Goal: Information Seeking & Learning: Understand process/instructions

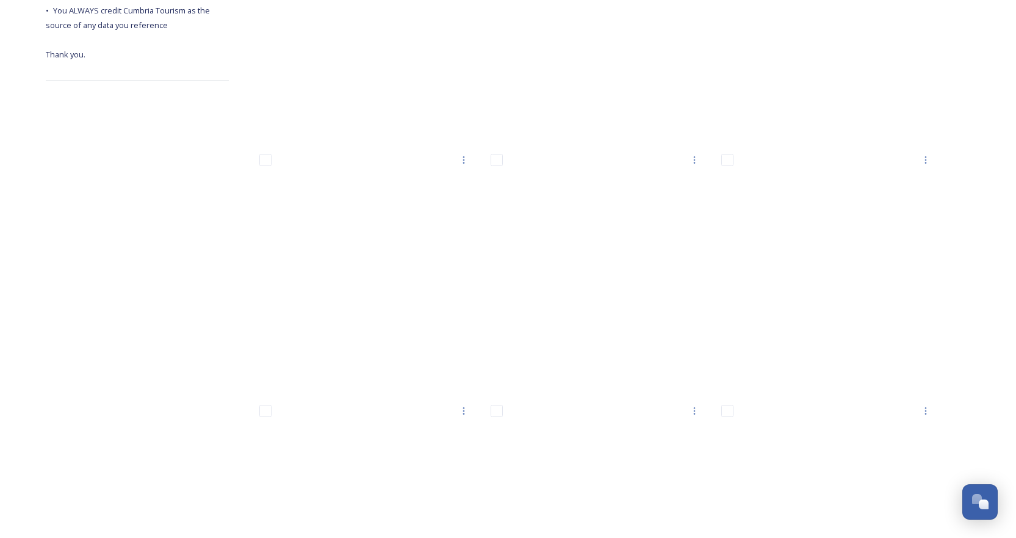
scroll to position [168, 0]
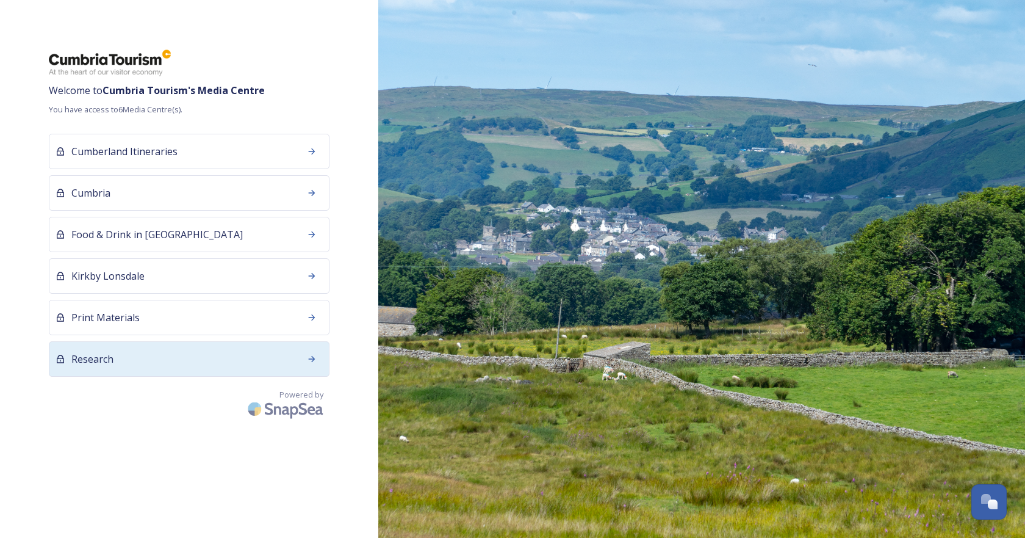
click at [207, 353] on div "Research" at bounding box center [189, 358] width 281 height 35
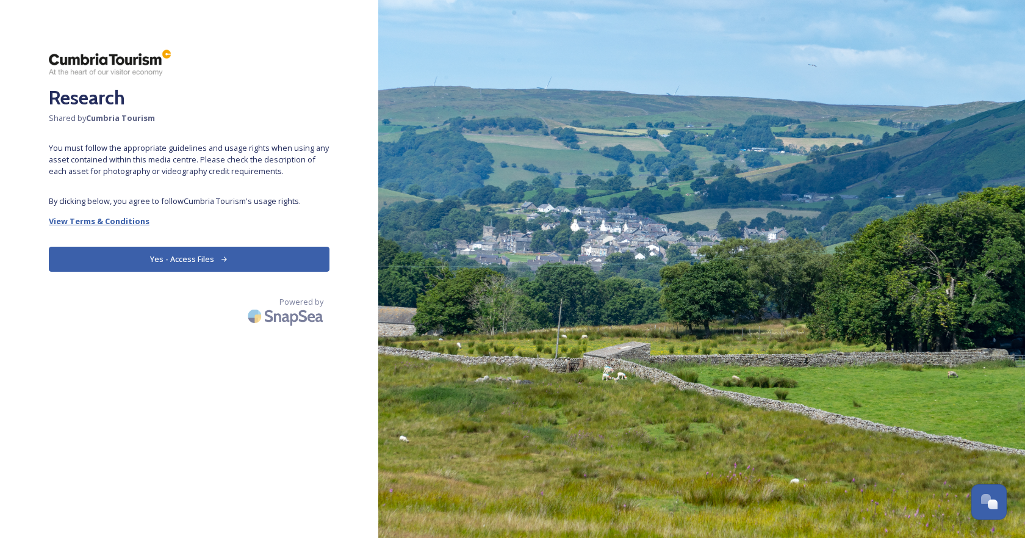
click at [135, 225] on strong "View Terms & Conditions" at bounding box center [99, 220] width 101 height 11
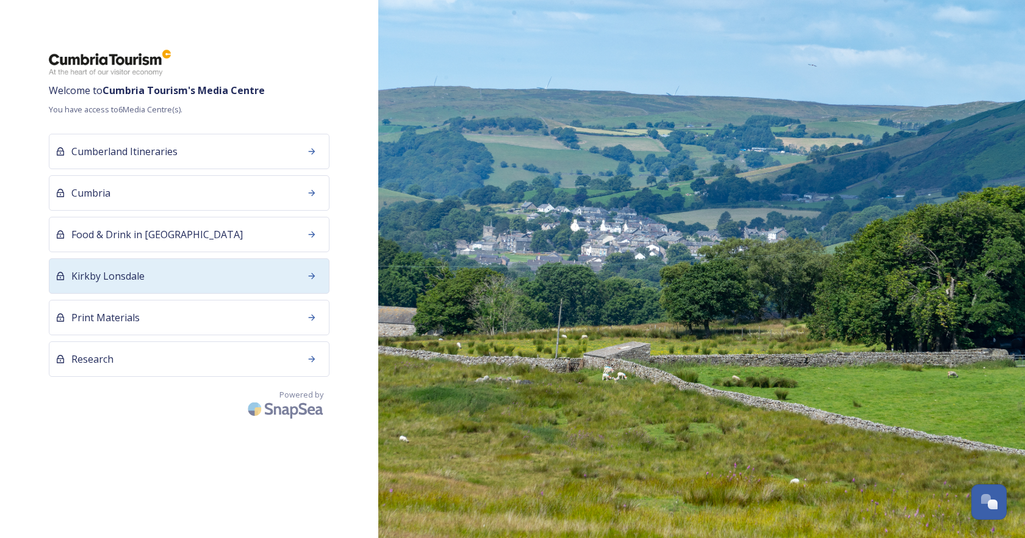
click at [213, 271] on div "Kirkby Lonsdale" at bounding box center [189, 275] width 281 height 35
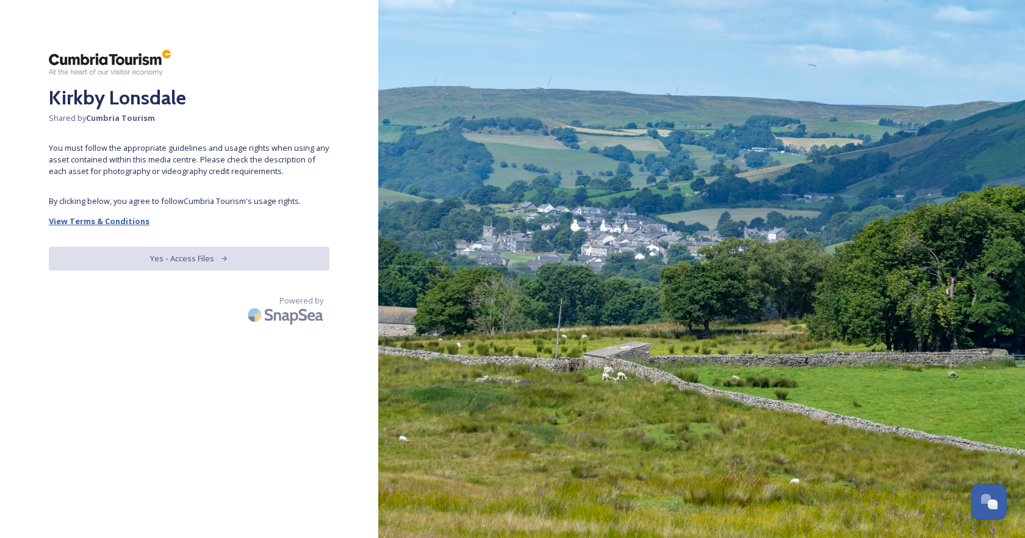
click at [126, 220] on strong "View Terms & Conditions" at bounding box center [99, 220] width 101 height 11
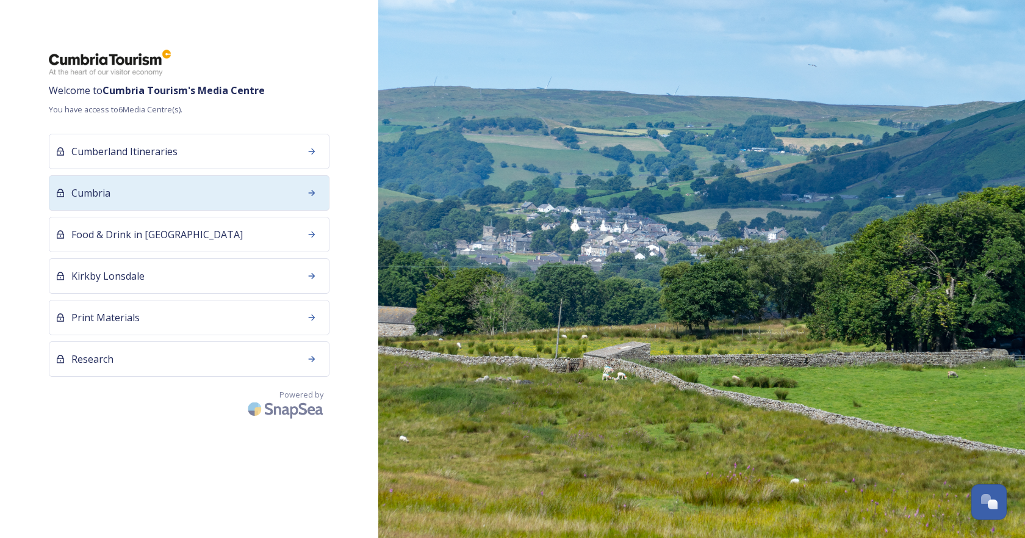
click at [131, 203] on div "Cumbria" at bounding box center [189, 192] width 281 height 35
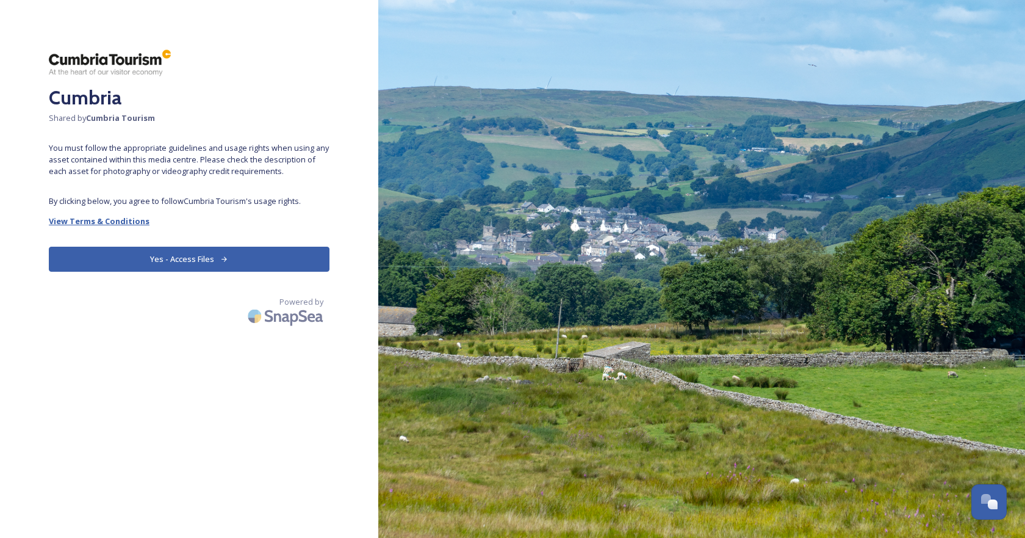
click at [118, 219] on strong "View Terms & Conditions" at bounding box center [99, 220] width 101 height 11
